Goal: Transaction & Acquisition: Book appointment/travel/reservation

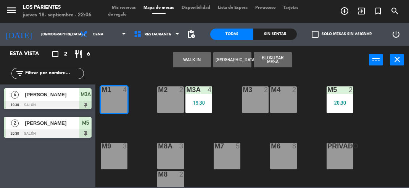
click at [193, 59] on button "WALK IN" at bounding box center [192, 59] width 38 height 15
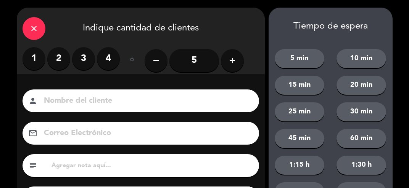
click at [61, 59] on label "2" at bounding box center [58, 58] width 23 height 23
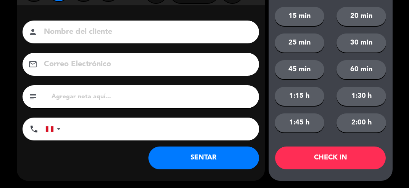
click at [220, 165] on button "SENTAR" at bounding box center [203, 158] width 111 height 23
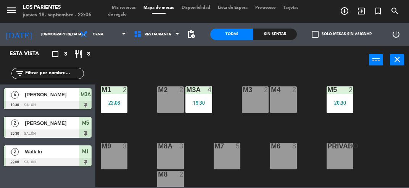
click at [74, 96] on span "[PERSON_NAME]" at bounding box center [52, 95] width 55 height 8
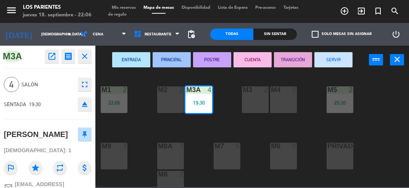
click at [342, 59] on button "SERVIR" at bounding box center [333, 59] width 38 height 15
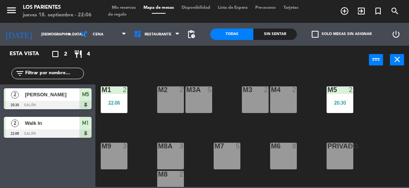
click at [57, 97] on span "[PERSON_NAME]" at bounding box center [52, 95] width 55 height 8
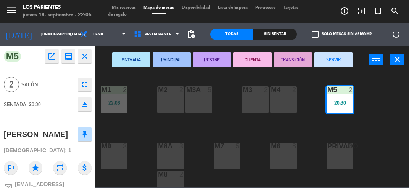
click at [337, 58] on button "SERVIR" at bounding box center [333, 59] width 38 height 15
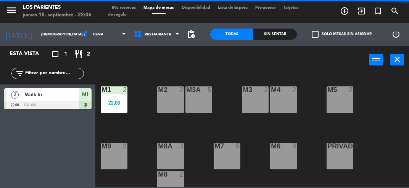
click at [59, 98] on span "Walk In" at bounding box center [52, 95] width 55 height 8
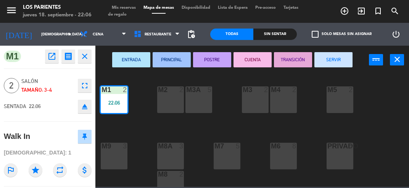
click at [337, 63] on button "SERVIR" at bounding box center [333, 59] width 38 height 15
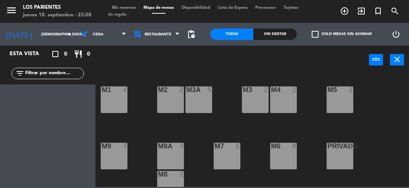
click at [126, 6] on span "Mis reservas" at bounding box center [124, 8] width 32 height 4
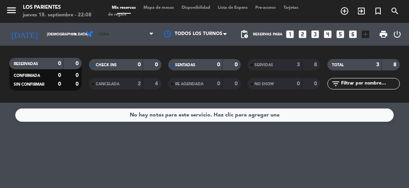
click at [112, 37] on span "Cena" at bounding box center [119, 34] width 75 height 17
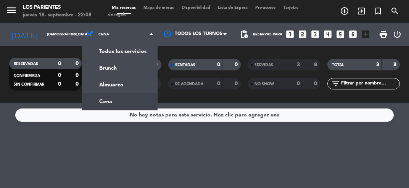
click at [135, 52] on div "menu Los Parientes jueves 18. septiembre - 22:08 Mis reservas Mapa de mesas Dis…" at bounding box center [204, 51] width 409 height 103
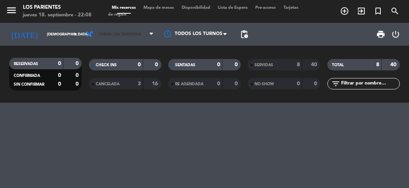
click at [133, 35] on span "Todos los servicios" at bounding box center [119, 34] width 43 height 4
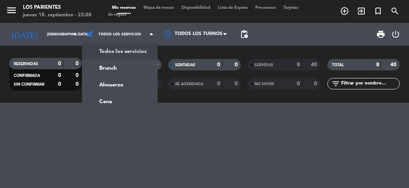
click at [127, 85] on div "menu Los Parientes jueves 18. septiembre - 22:08 Mis reservas Mapa de mesas Dis…" at bounding box center [204, 51] width 409 height 103
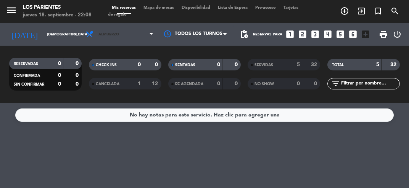
click at [136, 35] on span "Almuerzo" at bounding box center [119, 34] width 75 height 17
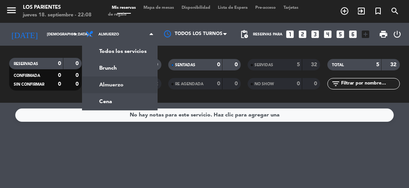
click at [122, 100] on div "menu Los Parientes jueves 18. septiembre - 22:08 Mis reservas Mapa de mesas Dis…" at bounding box center [204, 51] width 409 height 103
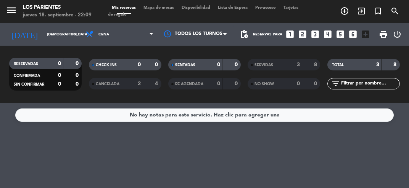
click at [73, 33] on icon "arrow_drop_down" at bounding box center [75, 34] width 9 height 9
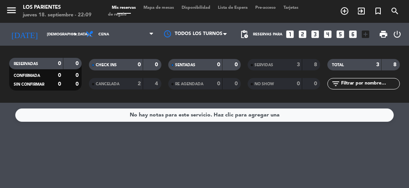
type input "vie. [DATE]"
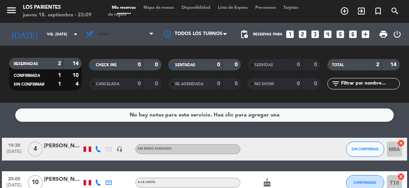
click at [149, 39] on span "Cena" at bounding box center [119, 34] width 75 height 17
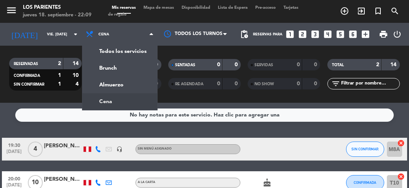
click at [127, 90] on div "menu Los Parientes jueves 18. septiembre - 22:09 Mis reservas Mapa de mesas Dis…" at bounding box center [204, 51] width 409 height 103
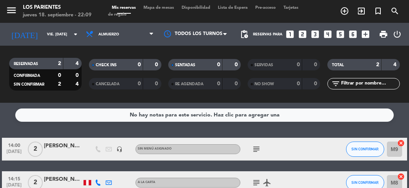
click at [259, 151] on icon "subject" at bounding box center [256, 149] width 9 height 9
click at [256, 185] on icon "subject" at bounding box center [256, 182] width 9 height 9
click at [260, 182] on icon "subject" at bounding box center [256, 182] width 9 height 9
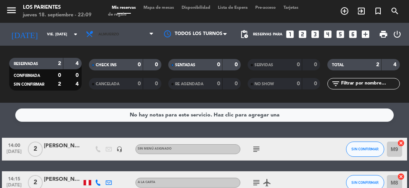
click at [140, 41] on span "Almuerzo" at bounding box center [119, 34] width 75 height 17
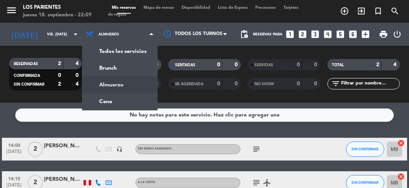
click at [119, 103] on ng-component "menu Los Parientes jueves 18. septiembre - 22:09 Mis reservas Mapa de mesas Dis…" at bounding box center [204, 94] width 409 height 188
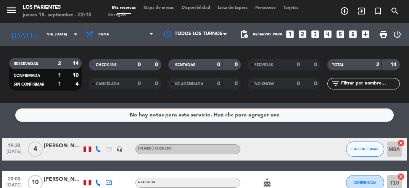
click at [162, 9] on span "Mapa de mesas" at bounding box center [159, 8] width 38 height 4
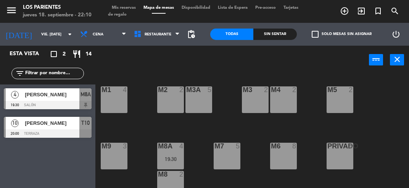
click at [173, 101] on div "M2 2" at bounding box center [170, 100] width 27 height 27
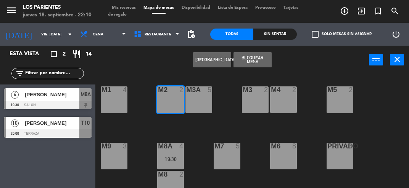
click at [197, 98] on div "M3A 5" at bounding box center [198, 100] width 27 height 27
click at [213, 58] on button "[GEOGRAPHIC_DATA]" at bounding box center [212, 59] width 38 height 15
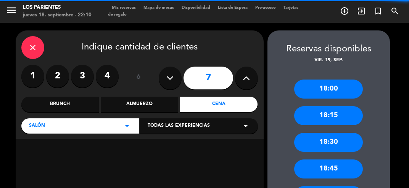
click at [108, 78] on label "4" at bounding box center [107, 76] width 23 height 23
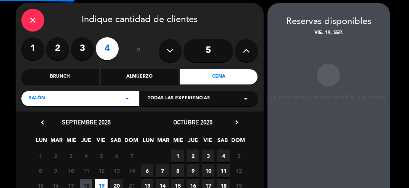
scroll to position [30, 0]
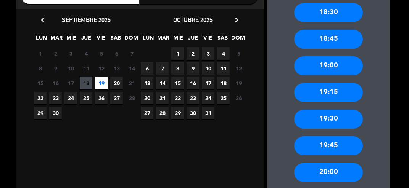
click at [341, 173] on div "20:00" at bounding box center [328, 172] width 69 height 19
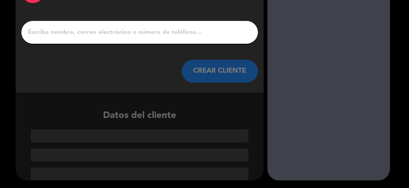
scroll to position [21, 0]
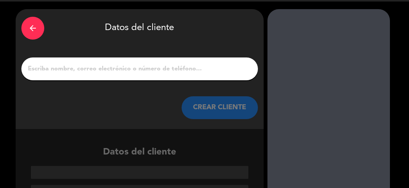
click at [198, 70] on input "1" at bounding box center [139, 69] width 225 height 11
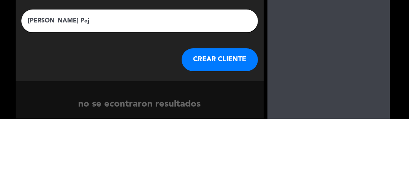
type input "[PERSON_NAME]"
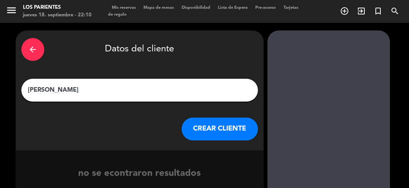
click at [222, 133] on button "CREAR CLIENTE" at bounding box center [219, 129] width 76 height 23
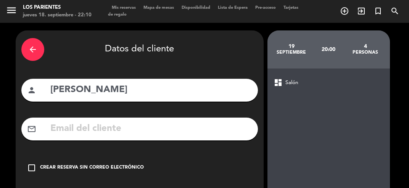
scroll to position [40, 0]
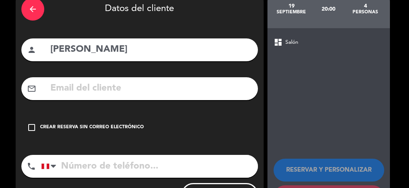
click at [29, 129] on icon "check_box_outline_blank" at bounding box center [31, 127] width 9 height 9
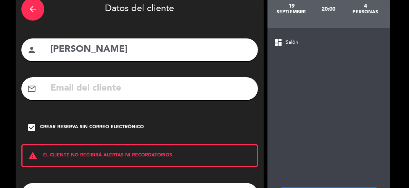
scroll to position [69, 0]
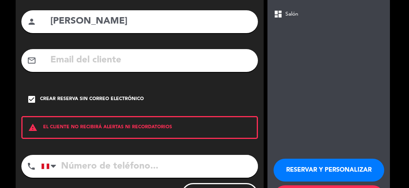
click at [345, 165] on button "RESERVAR Y PERSONALIZAR" at bounding box center [328, 170] width 111 height 23
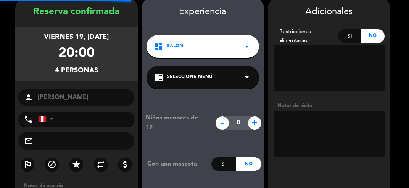
scroll to position [30, 0]
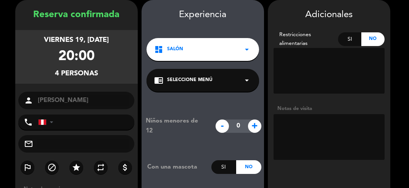
click at [322, 70] on textarea at bounding box center [328, 71] width 111 height 46
click at [335, 135] on textarea at bounding box center [328, 137] width 111 height 46
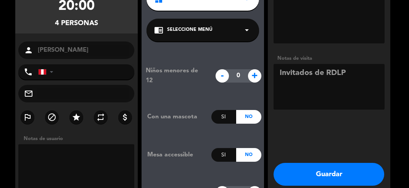
scroll to position [81, 0]
type textarea "Invitados de RDLP"
click at [348, 174] on button "Guardar" at bounding box center [328, 174] width 111 height 23
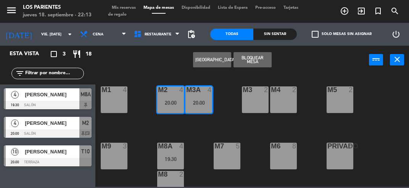
click at [377, 136] on div "M1 4 M2 4 20:00 M3 2 M4 2 M3A 4 20:00 M5 2 M8A 4 19:30 M9 3 M6 8 M7 5 PRIVADO 8…" at bounding box center [253, 130] width 309 height 114
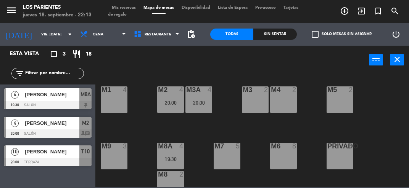
click at [391, 63] on button "close" at bounding box center [397, 59] width 14 height 11
